Goal: Book appointment/travel/reservation

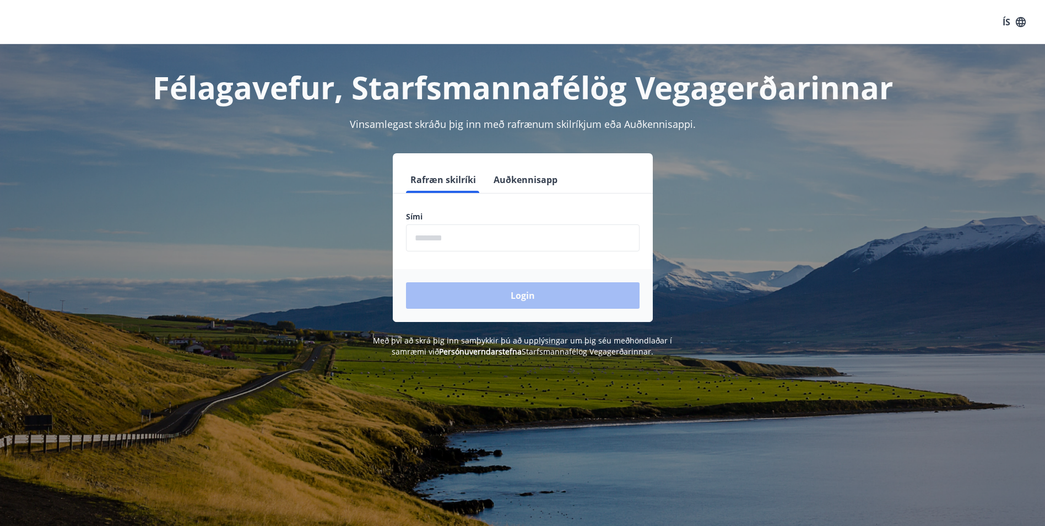
click at [452, 236] on input "phone" at bounding box center [523, 237] width 234 height 27
type input "********"
click at [406, 282] on button "Login" at bounding box center [523, 295] width 234 height 26
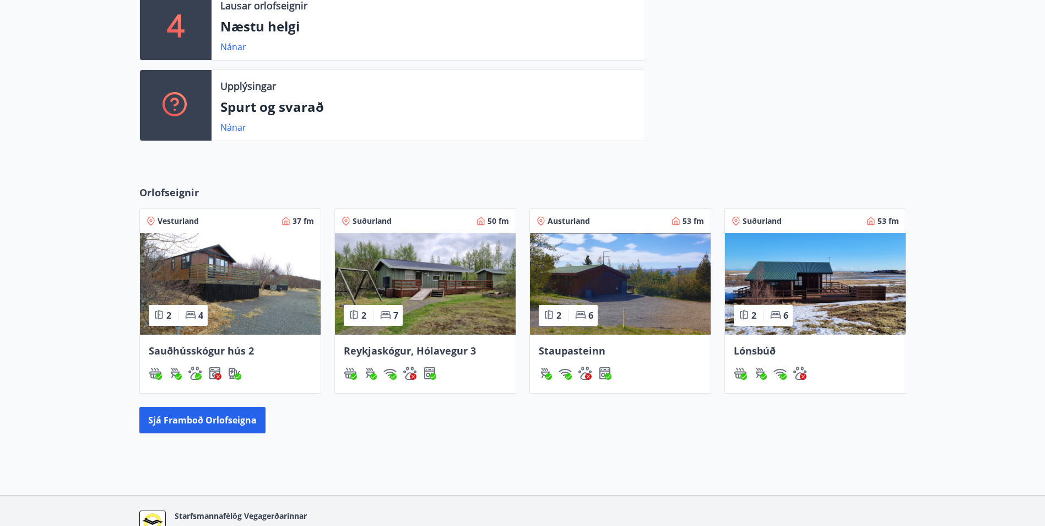
scroll to position [383, 0]
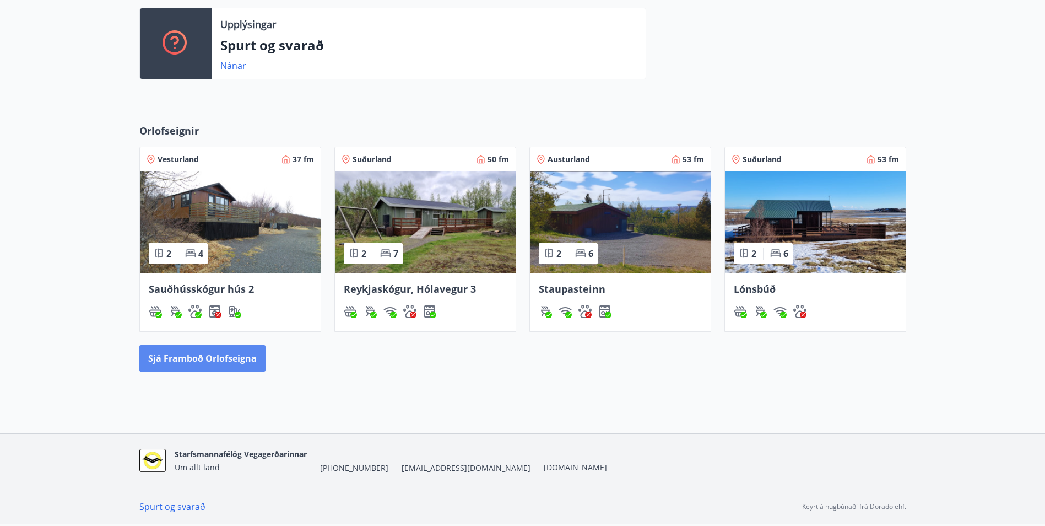
click at [216, 355] on button "Sjá framboð orlofseigna" at bounding box center [202, 358] width 126 height 26
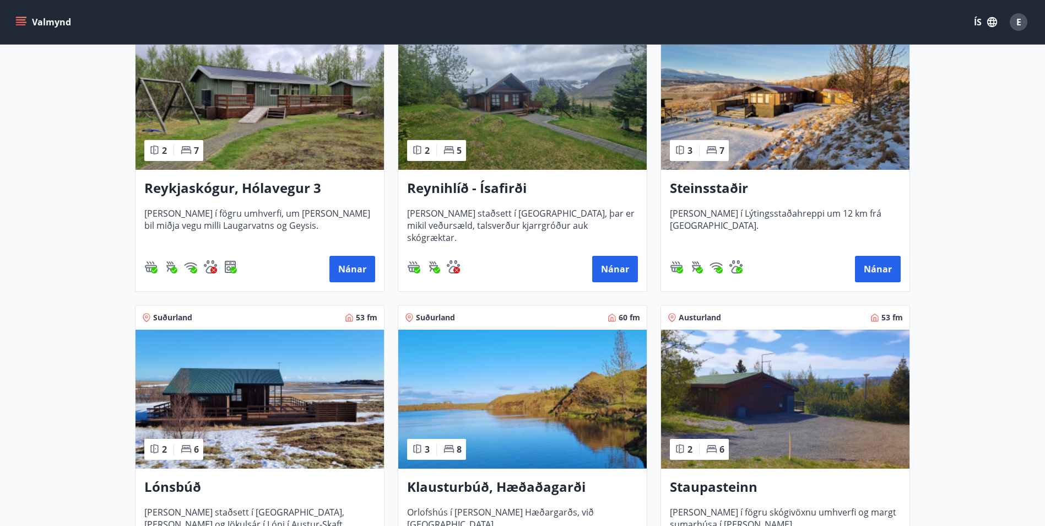
scroll to position [551, 0]
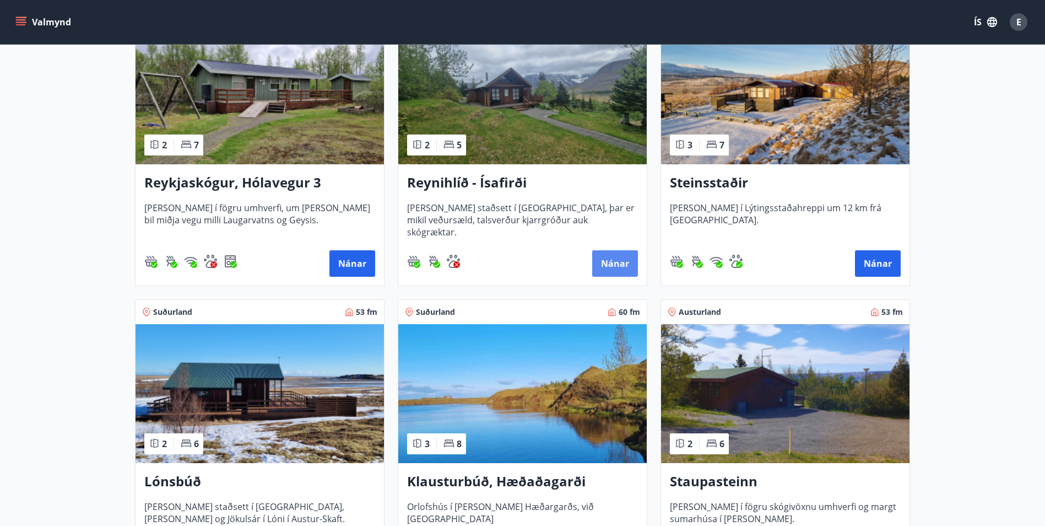
click at [612, 256] on button "Nánar" at bounding box center [615, 263] width 46 height 26
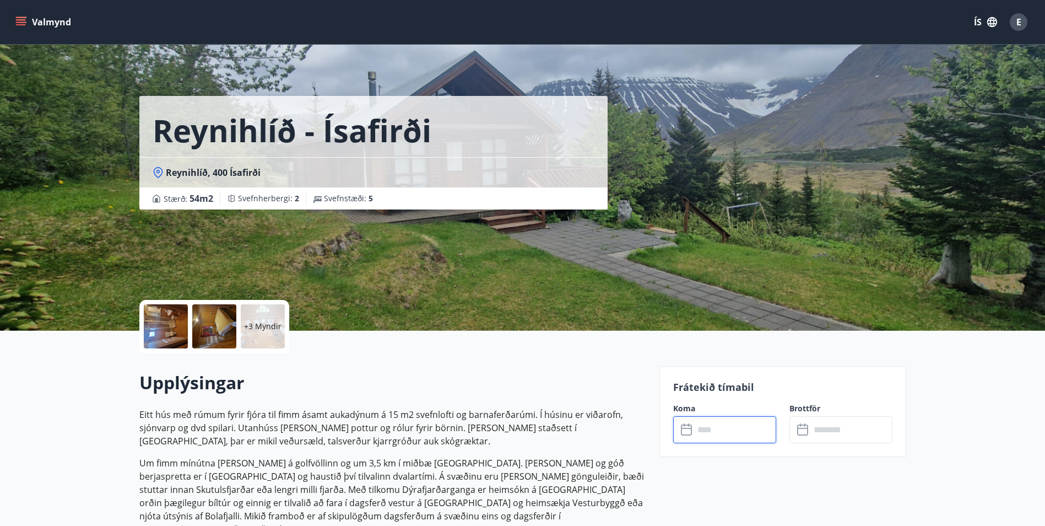
click at [730, 435] on input "text" at bounding box center [735, 429] width 82 height 27
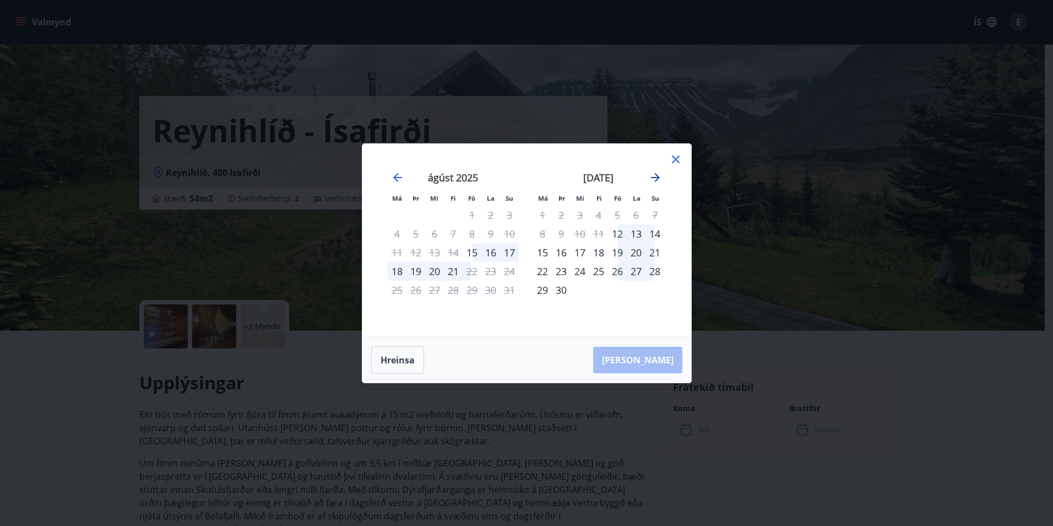
click at [654, 175] on icon "Move forward to switch to the next month." at bounding box center [655, 177] width 13 height 13
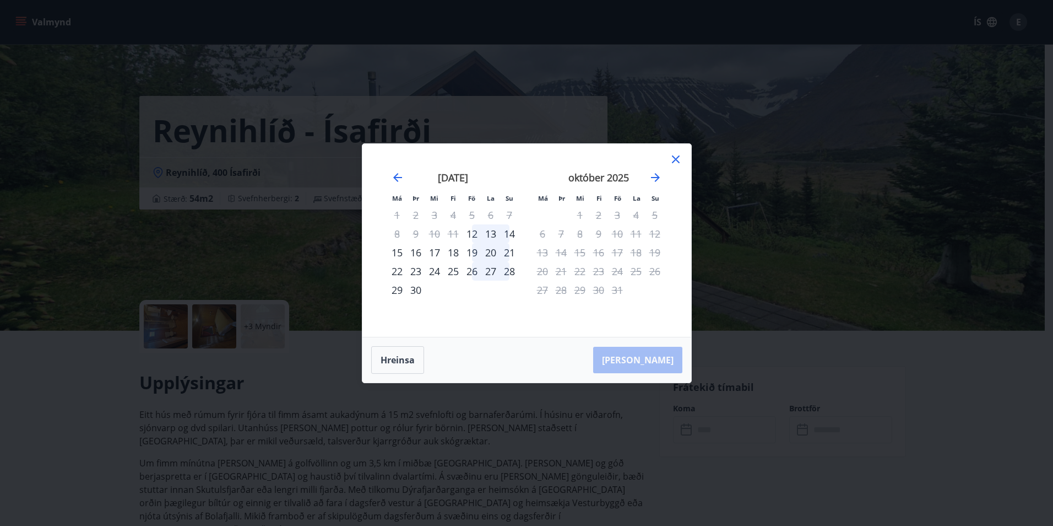
click at [419, 270] on div "23" at bounding box center [416, 271] width 19 height 19
click at [434, 267] on div "24" at bounding box center [434, 271] width 19 height 19
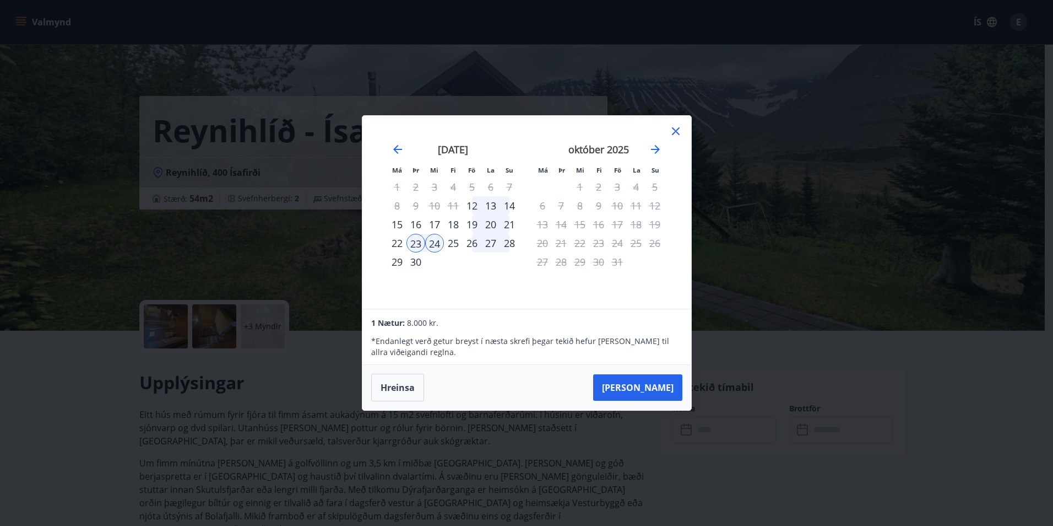
click at [678, 131] on icon at bounding box center [675, 130] width 13 height 13
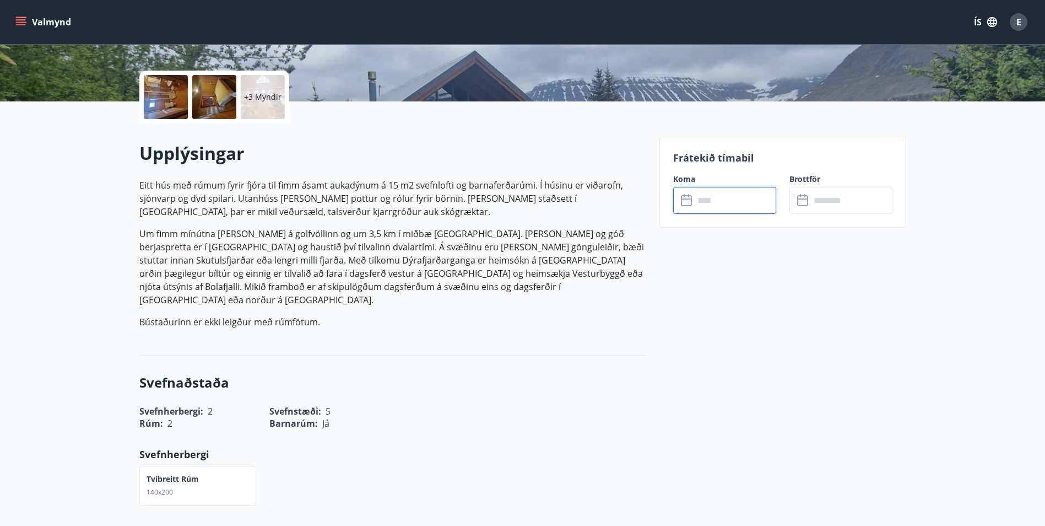
scroll to position [227, 0]
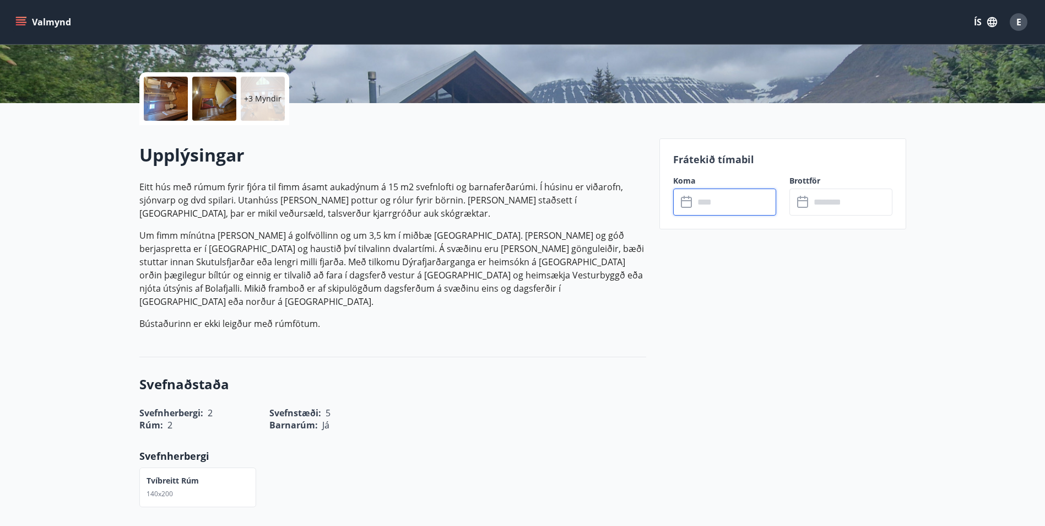
click at [171, 109] on div at bounding box center [166, 99] width 44 height 44
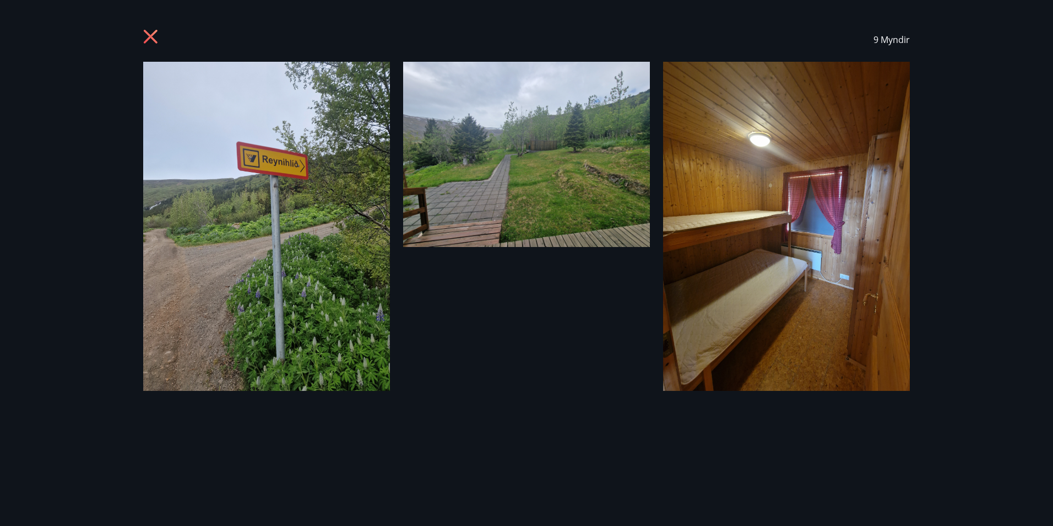
click at [147, 34] on icon at bounding box center [151, 37] width 14 height 14
